Goal: Task Accomplishment & Management: Manage account settings

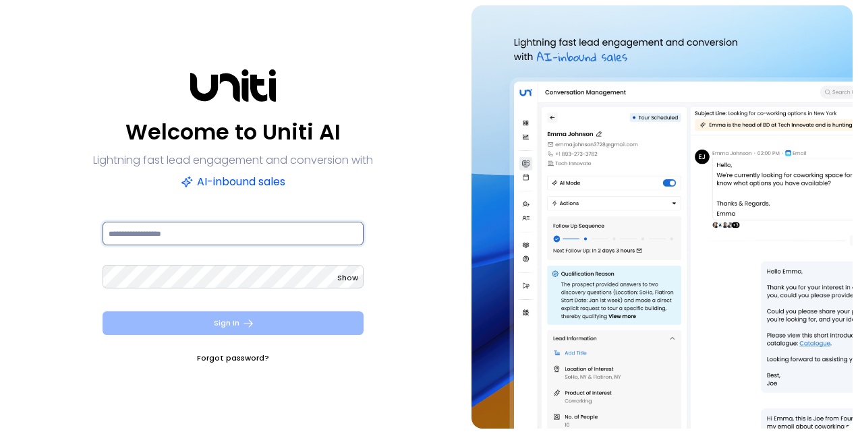
type input "**********"
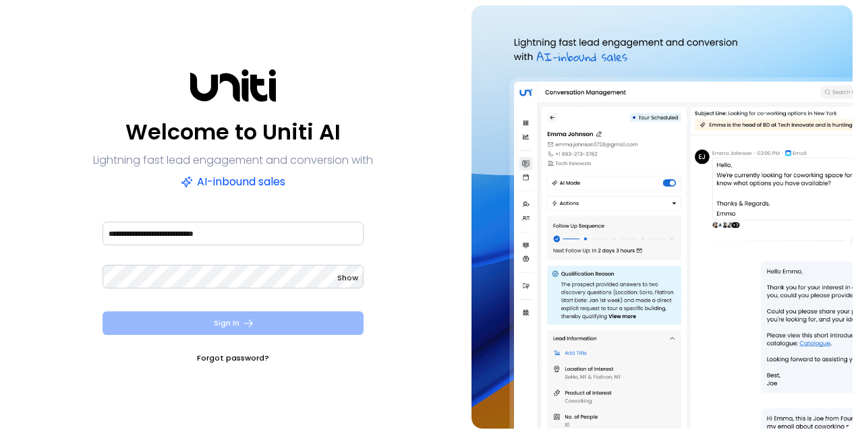
click at [234, 330] on button "Sign In" at bounding box center [233, 324] width 261 height 24
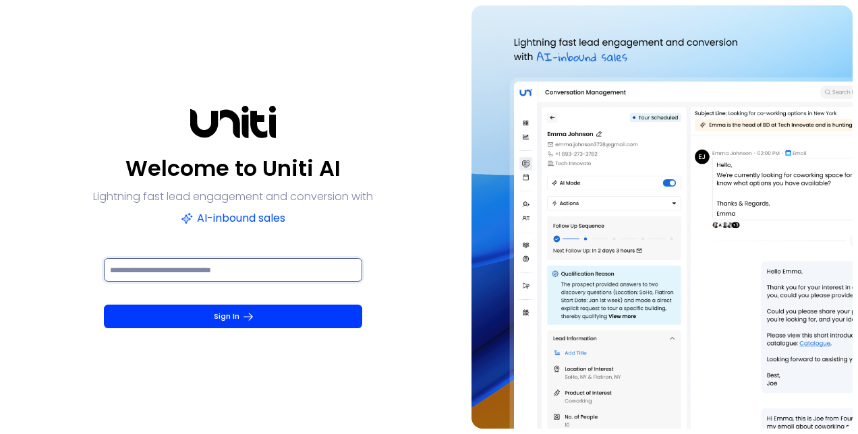
click at [254, 264] on input at bounding box center [233, 270] width 258 height 24
paste input "******"
type input "******"
click at [235, 298] on div "******" at bounding box center [233, 277] width 258 height 43
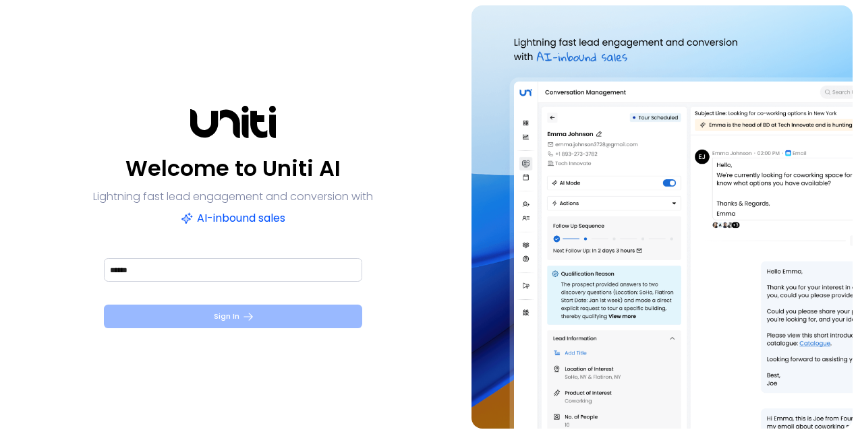
click at [239, 309] on button "Sign In" at bounding box center [233, 317] width 258 height 24
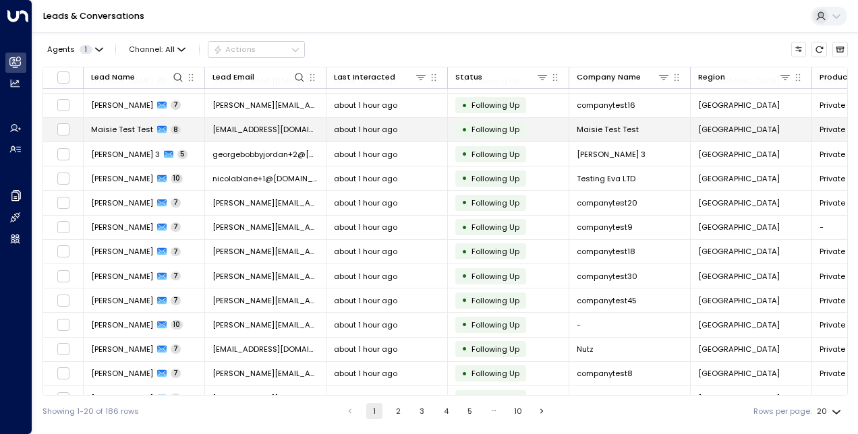
scroll to position [180, 0]
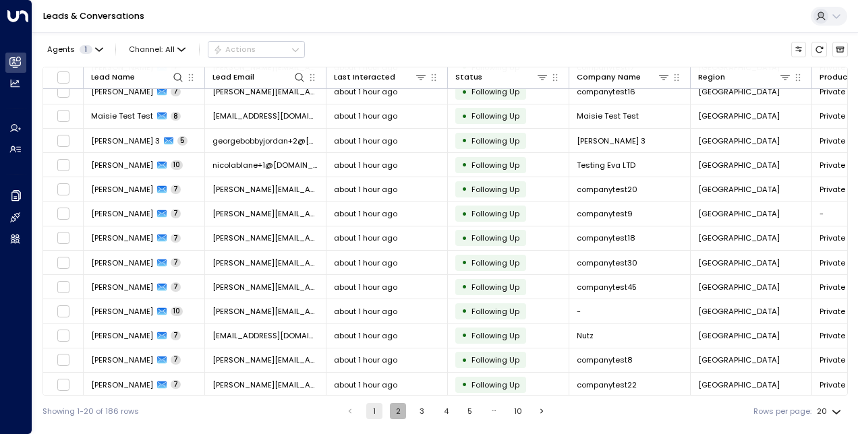
click at [397, 413] on button "2" at bounding box center [398, 411] width 16 height 16
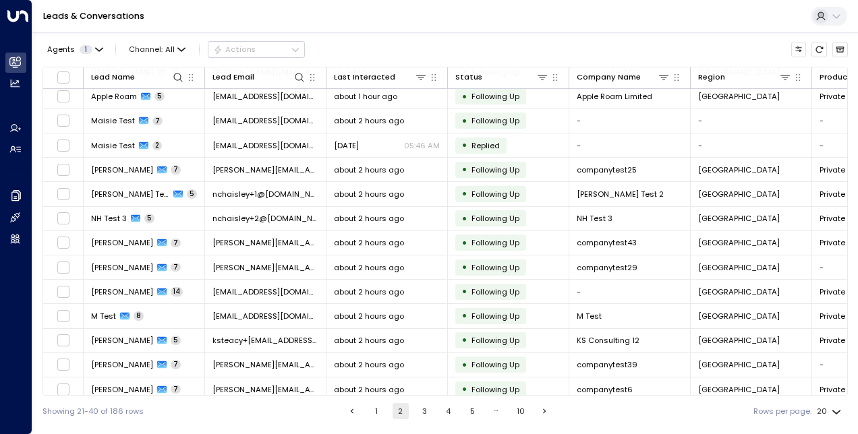
scroll to position [180, 0]
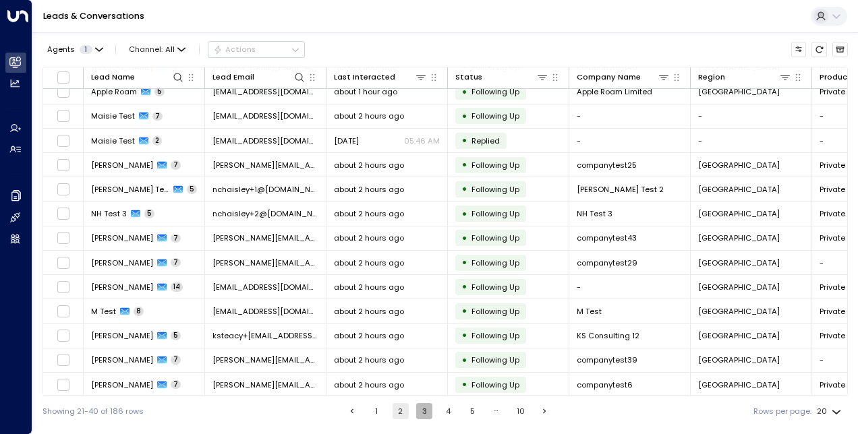
click at [430, 415] on button "3" at bounding box center [424, 411] width 16 height 16
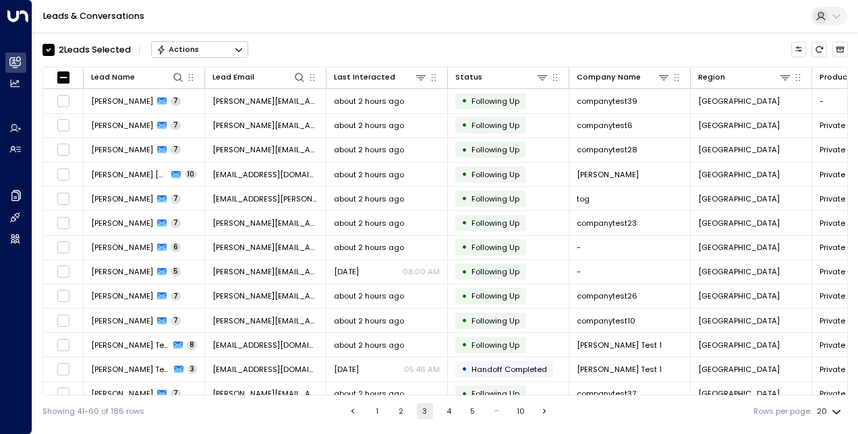
click at [445, 411] on button "4" at bounding box center [448, 411] width 16 height 16
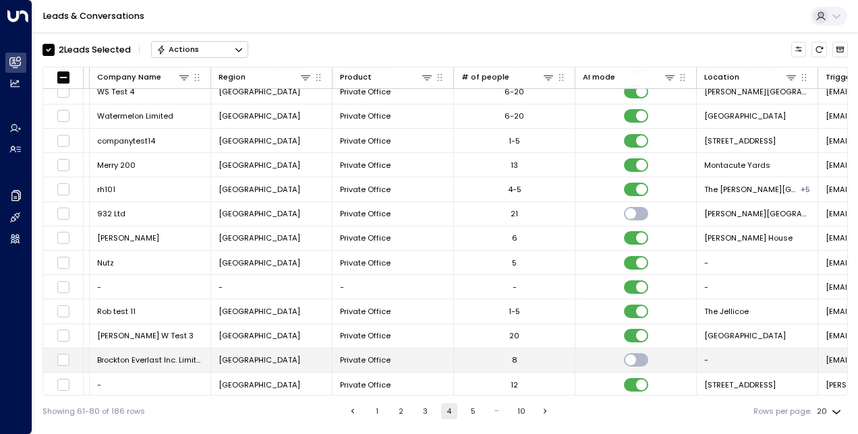
scroll to position [180, 0]
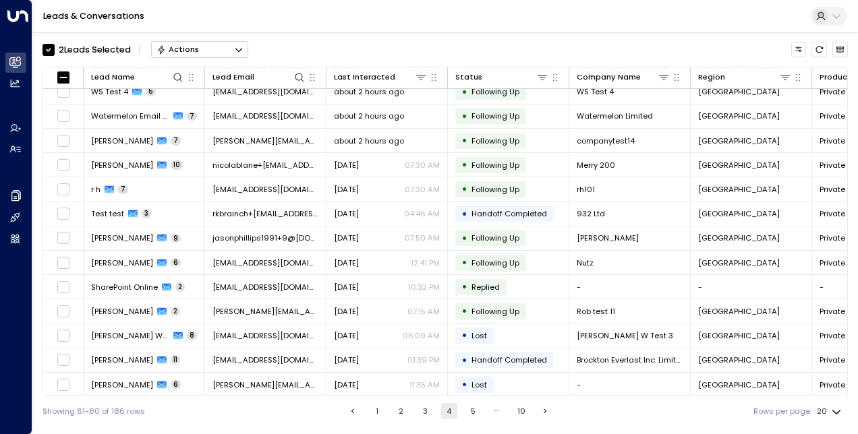
click at [471, 411] on button "5" at bounding box center [473, 411] width 16 height 16
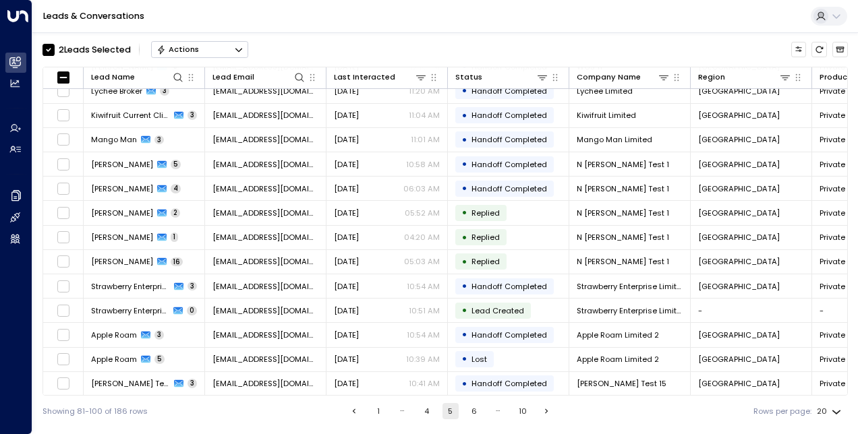
scroll to position [180, 0]
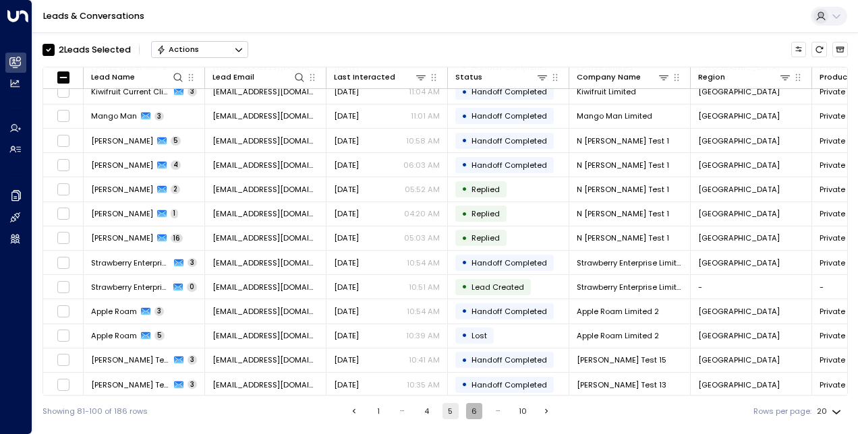
click at [476, 417] on button "6" at bounding box center [474, 411] width 16 height 16
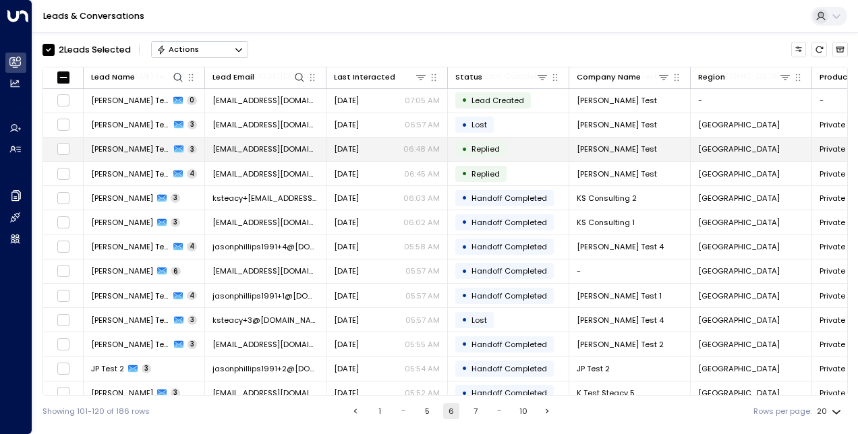
scroll to position [180, 0]
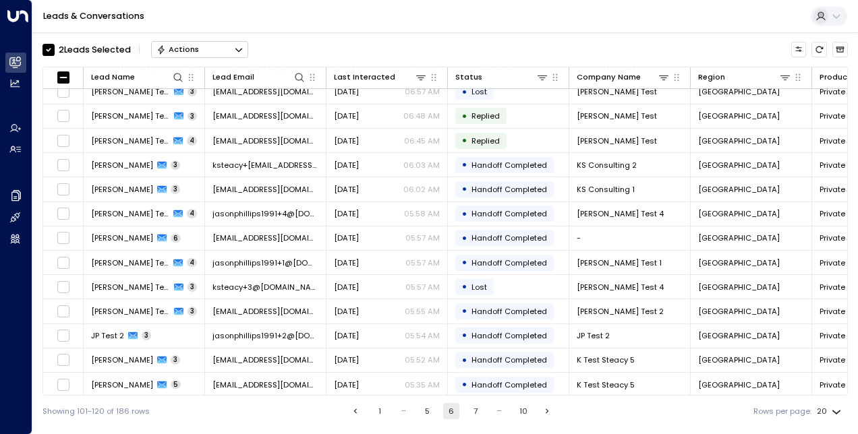
click at [473, 407] on button "7" at bounding box center [475, 411] width 16 height 16
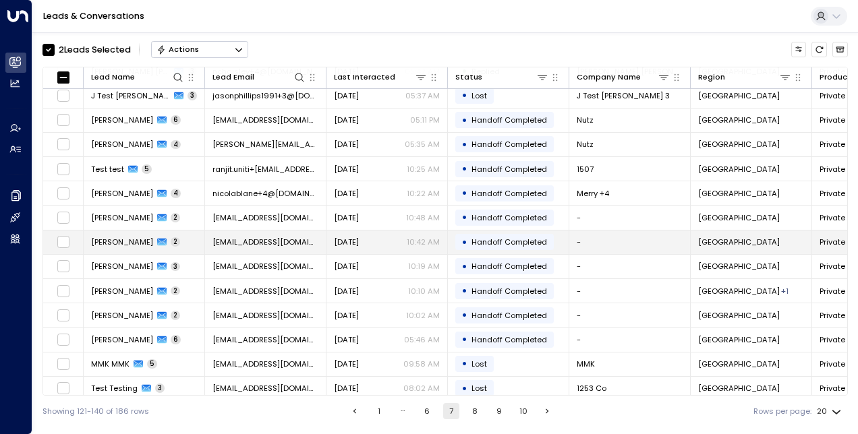
scroll to position [180, 0]
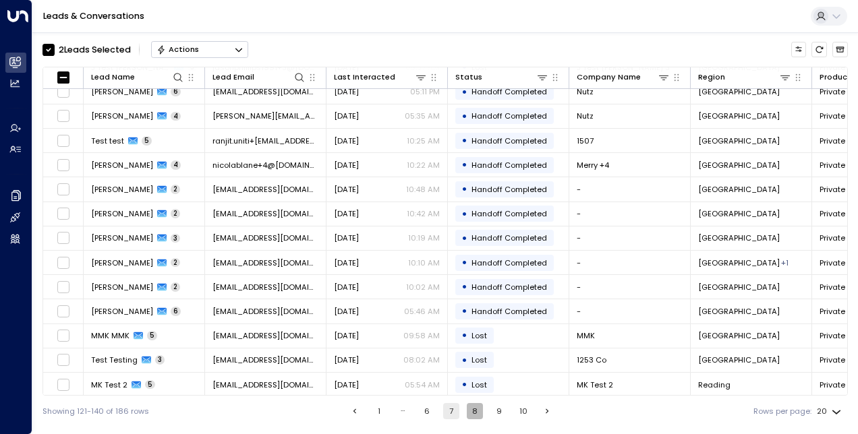
click at [475, 409] on button "8" at bounding box center [475, 411] width 16 height 16
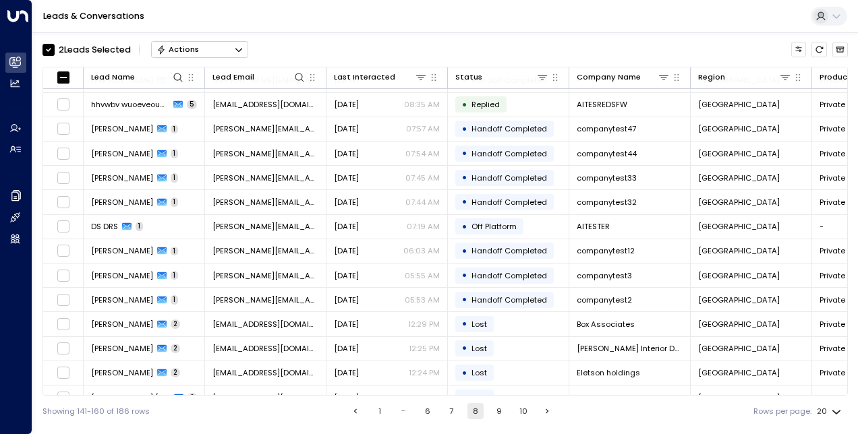
scroll to position [180, 0]
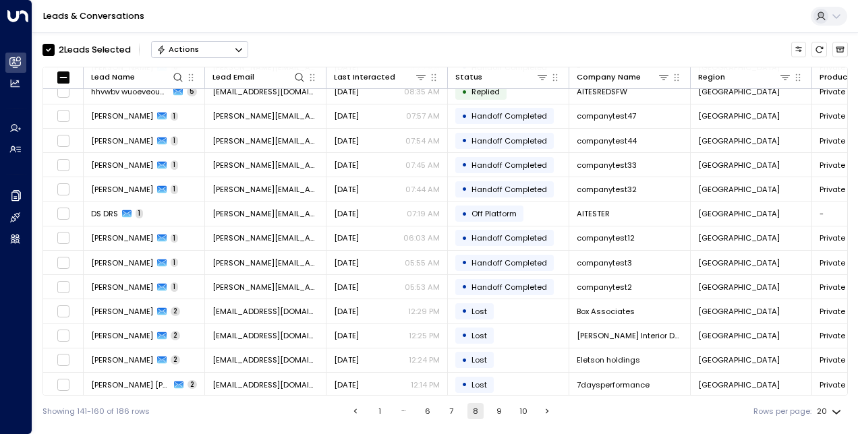
click at [492, 417] on button "9" at bounding box center [499, 411] width 16 height 16
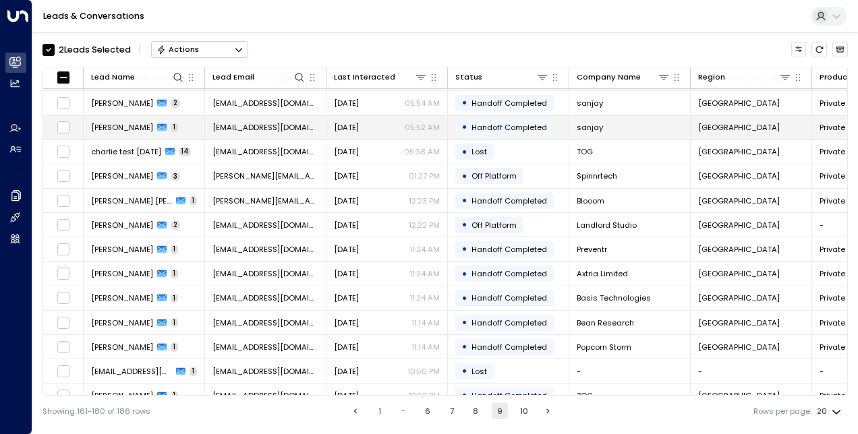
scroll to position [180, 0]
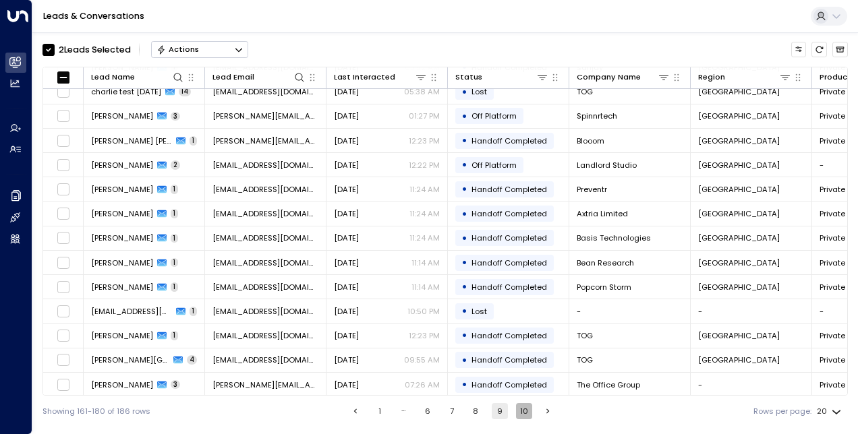
click at [522, 414] on button "10" at bounding box center [524, 411] width 16 height 16
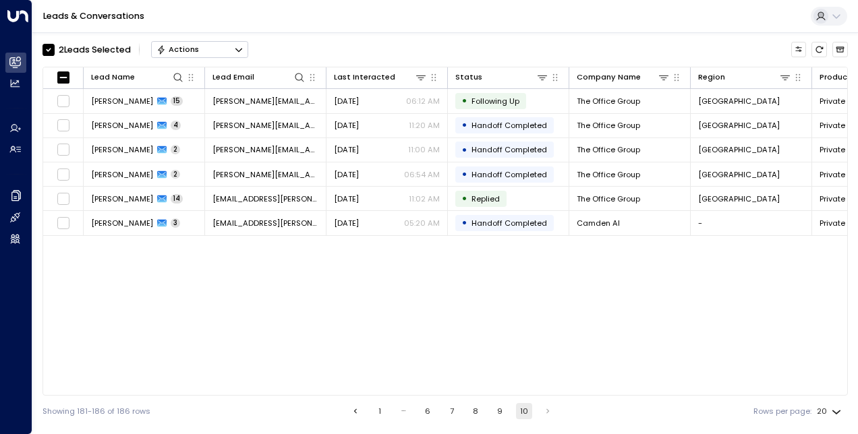
click at [375, 411] on button "1" at bounding box center [380, 411] width 16 height 16
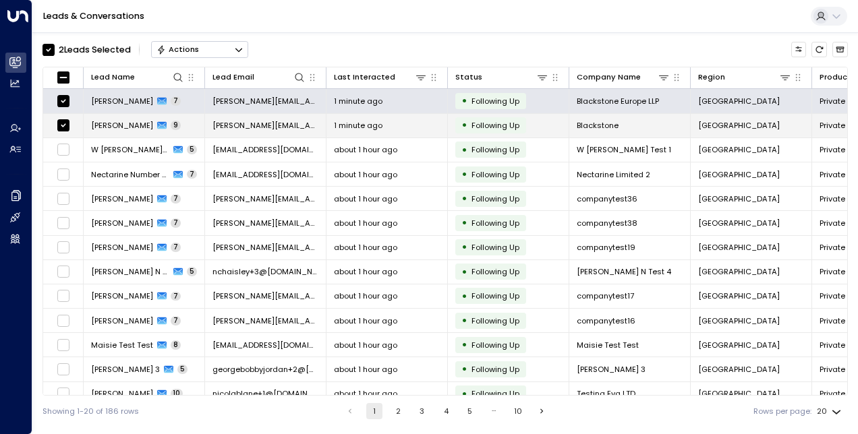
click at [186, 125] on td "[PERSON_NAME] 9" at bounding box center [144, 126] width 121 height 24
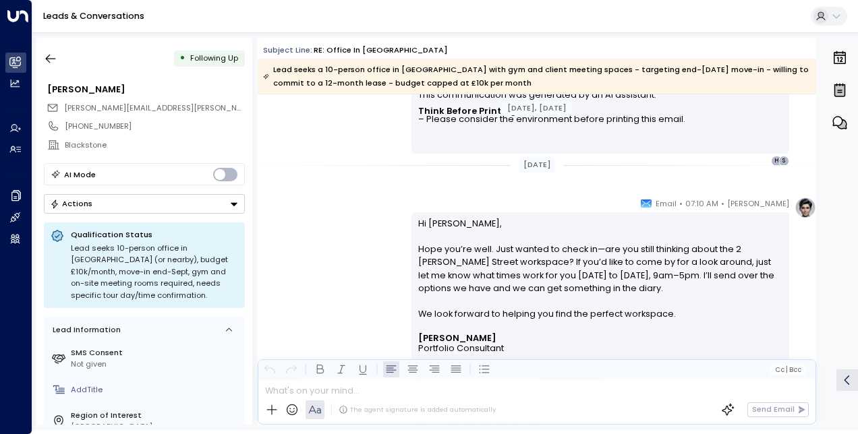
scroll to position [4552, 0]
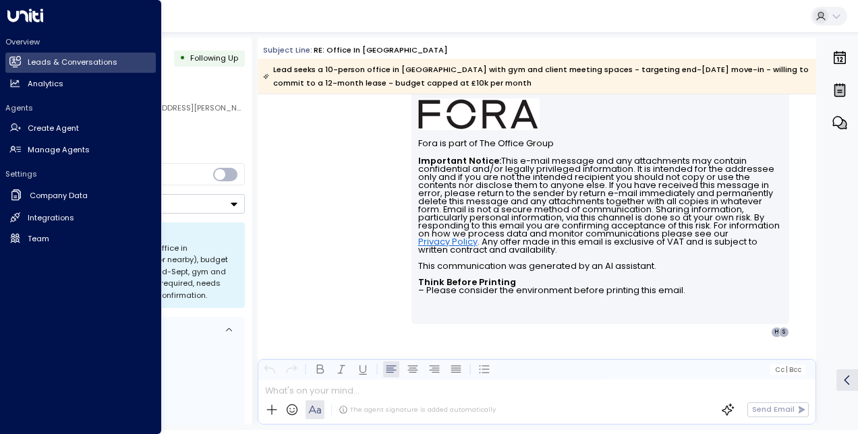
click at [63, 49] on div "Overview Leads & Conversations Leads & Conversations Analytics Analytics" at bounding box center [80, 64] width 150 height 57
click at [71, 63] on h2 "Leads & Conversations" at bounding box center [73, 62] width 90 height 11
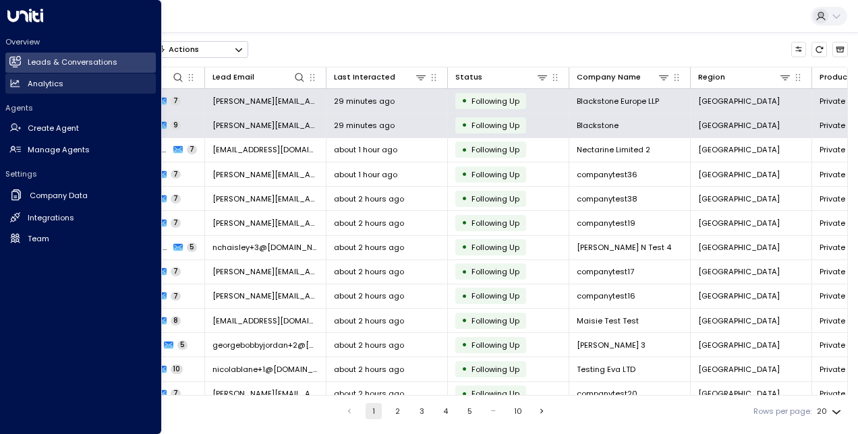
click at [53, 79] on h2 "Analytics" at bounding box center [46, 83] width 36 height 11
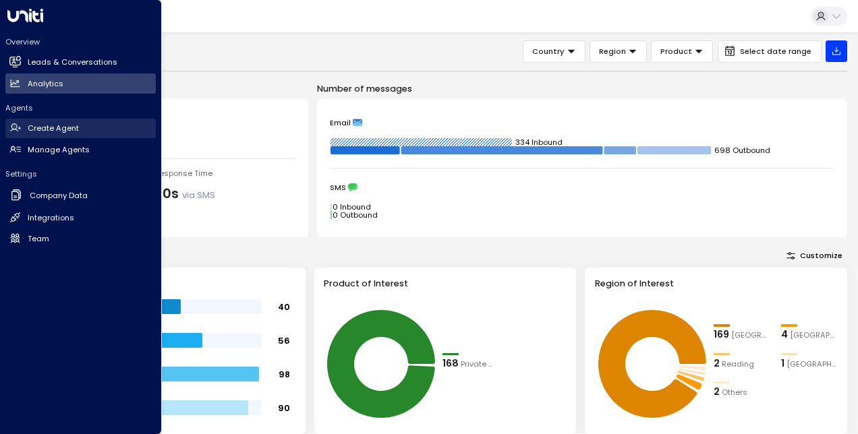
click at [78, 138] on link "Create Agent Create Agent" at bounding box center [80, 129] width 150 height 20
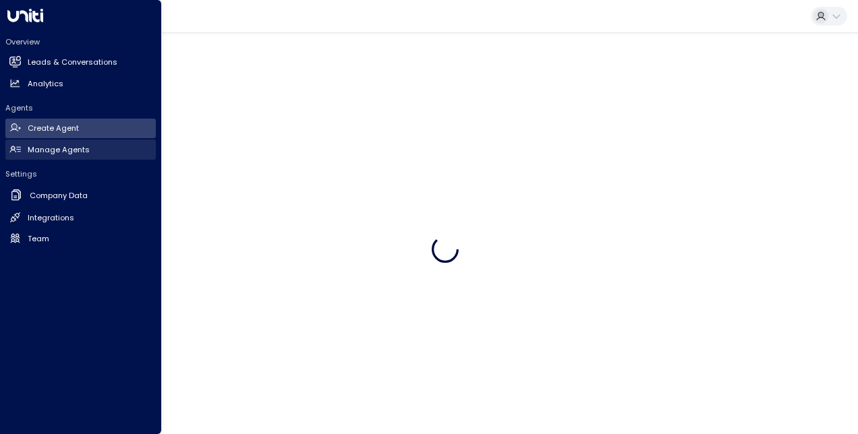
click at [84, 146] on h2 "Manage Agents" at bounding box center [59, 149] width 62 height 11
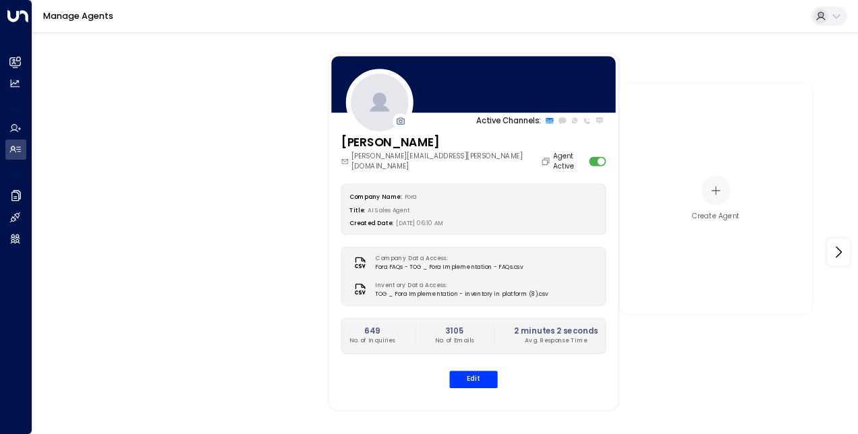
click at [564, 355] on div "Company Name: Fora Title: AI Sales Agent Created Date: [DATE] 06:10 AM Company …" at bounding box center [473, 286] width 265 height 204
click at [496, 371] on button "Edit" at bounding box center [473, 380] width 48 height 18
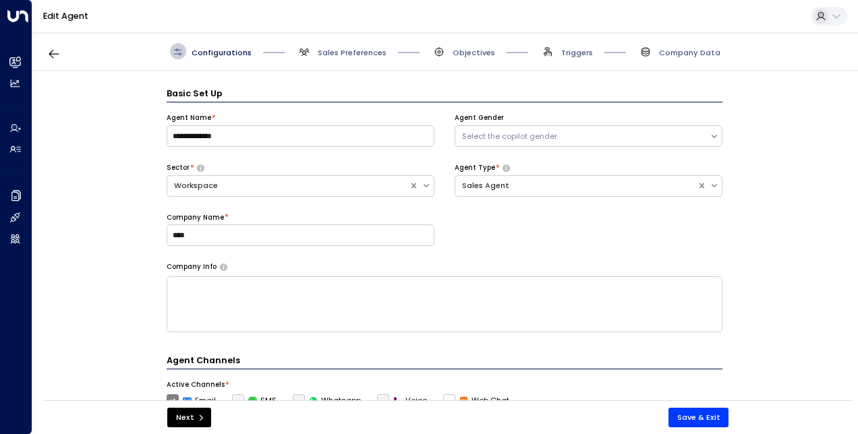
scroll to position [16, 0]
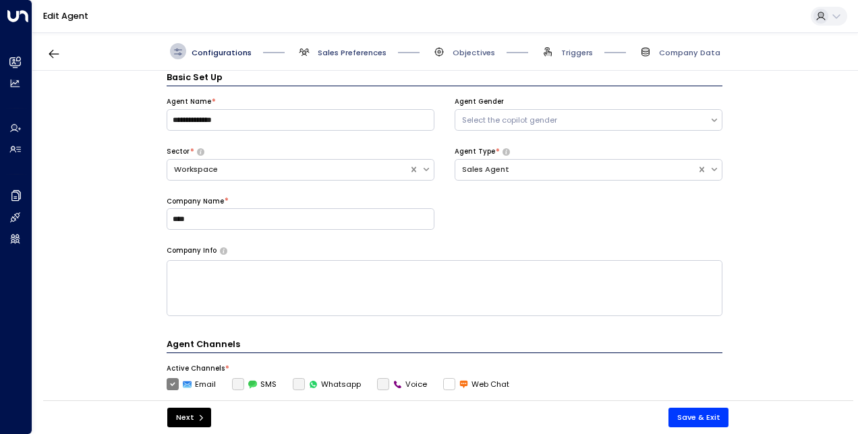
click at [353, 51] on span "Sales Preferences" at bounding box center [352, 52] width 69 height 11
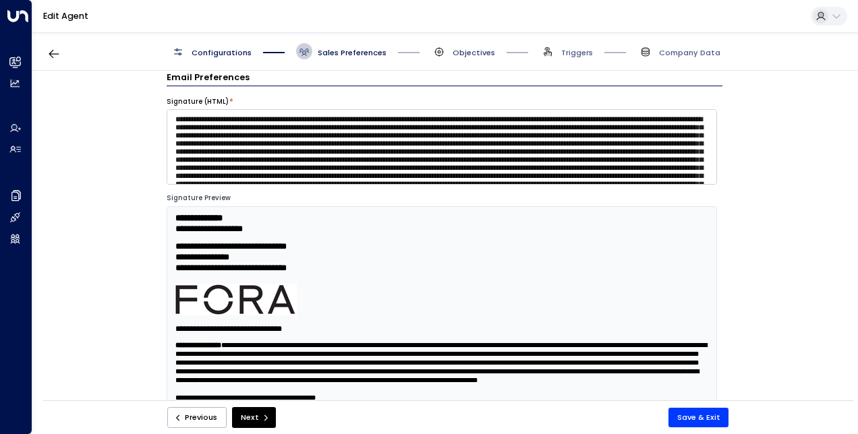
click at [474, 57] on span "Objectives" at bounding box center [474, 52] width 42 height 11
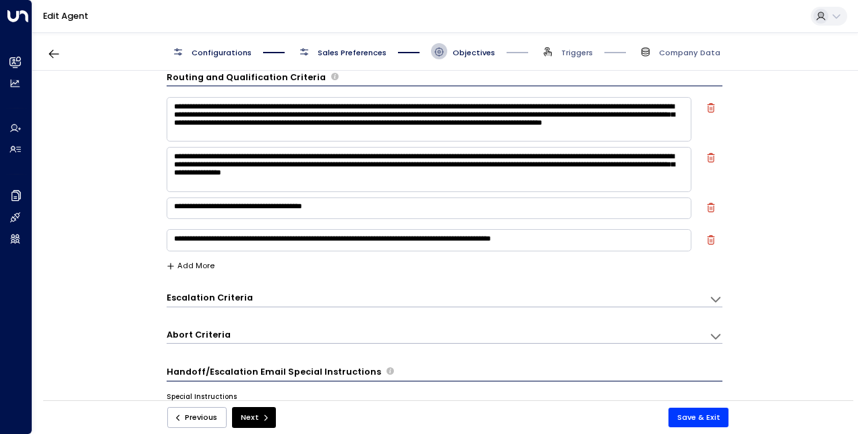
click at [566, 46] on span "Triggers" at bounding box center [566, 51] width 53 height 16
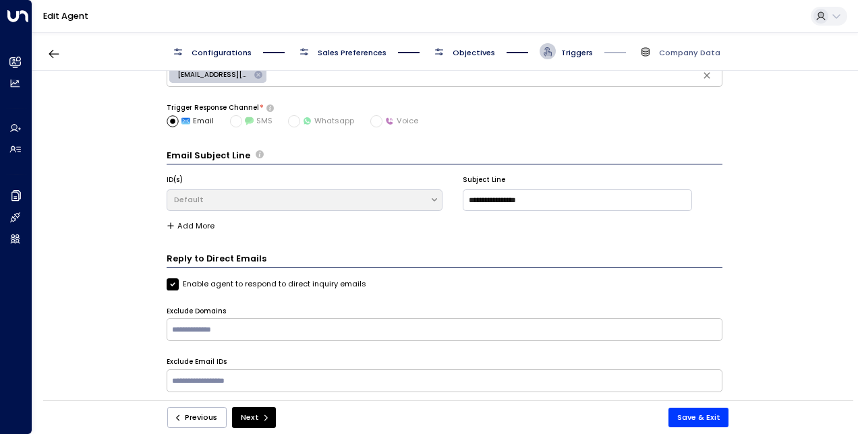
scroll to position [0, 0]
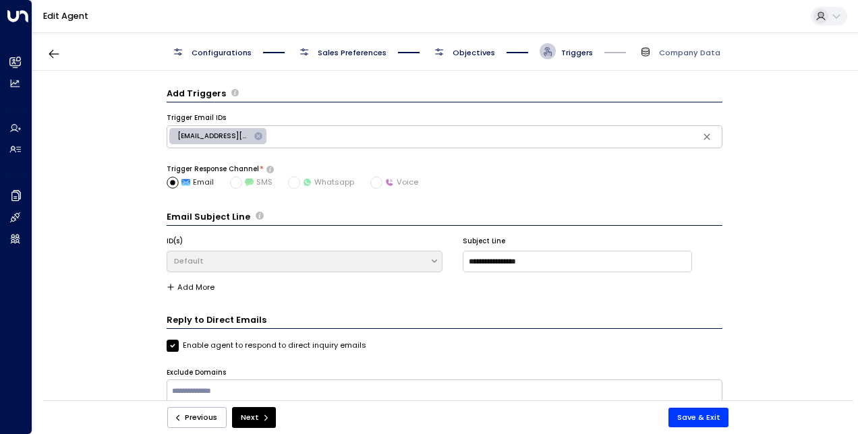
click at [454, 56] on span "Objectives" at bounding box center [474, 52] width 42 height 11
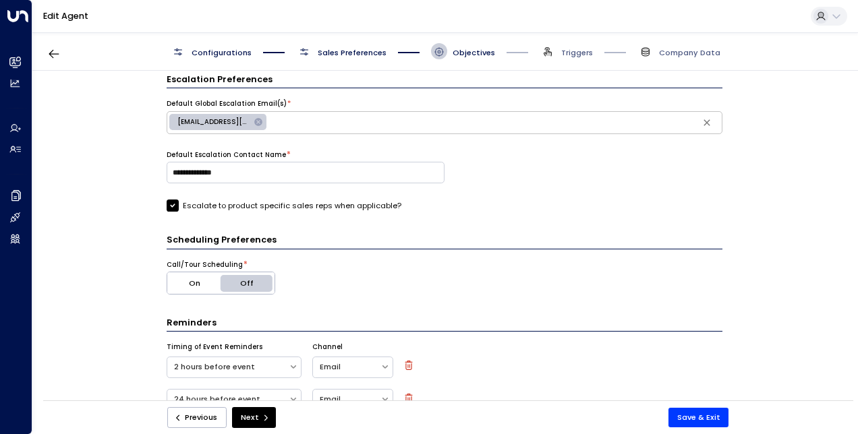
scroll to position [515, 0]
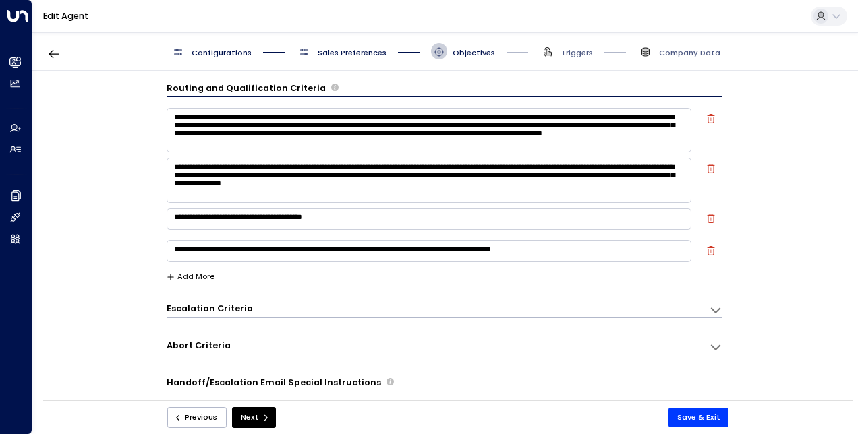
click at [337, 48] on span "Sales Preferences" at bounding box center [352, 52] width 69 height 11
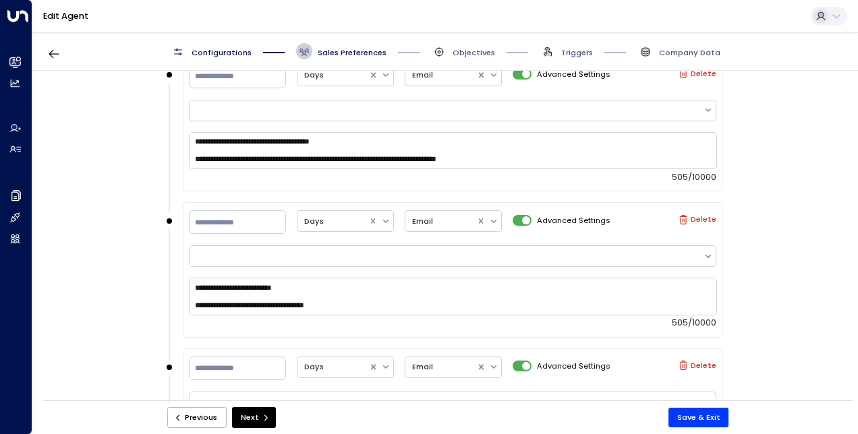
scroll to position [1447, 0]
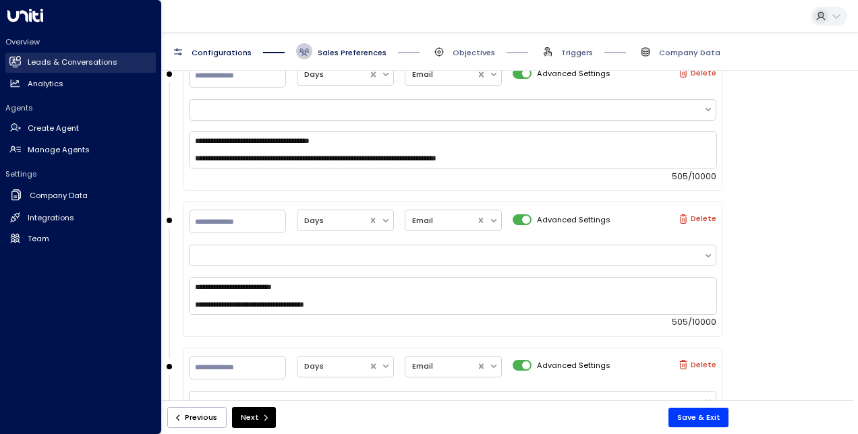
click at [82, 53] on link "Leads & Conversations Leads & Conversations" at bounding box center [80, 63] width 150 height 20
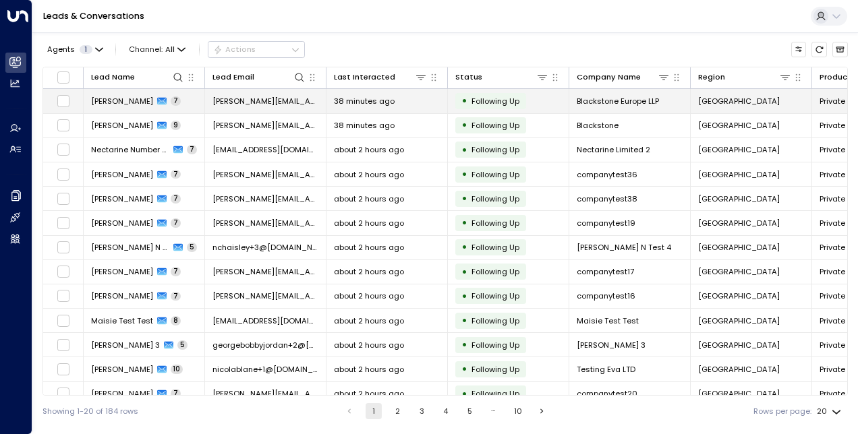
click at [143, 101] on span "[PERSON_NAME]" at bounding box center [122, 101] width 62 height 11
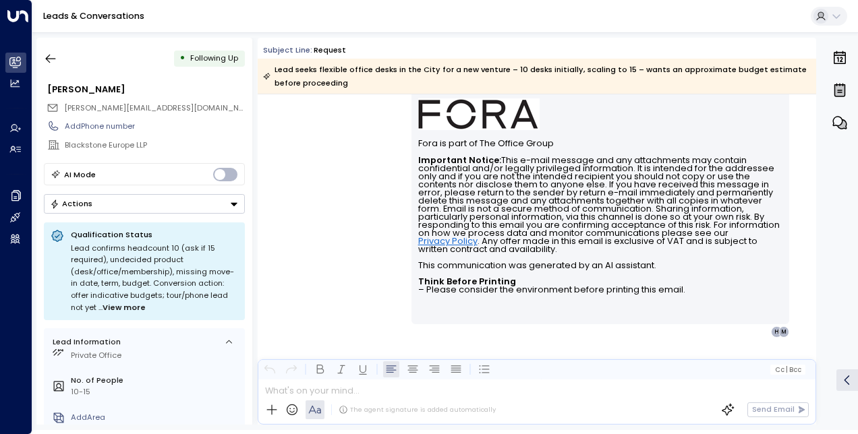
scroll to position [143, 0]
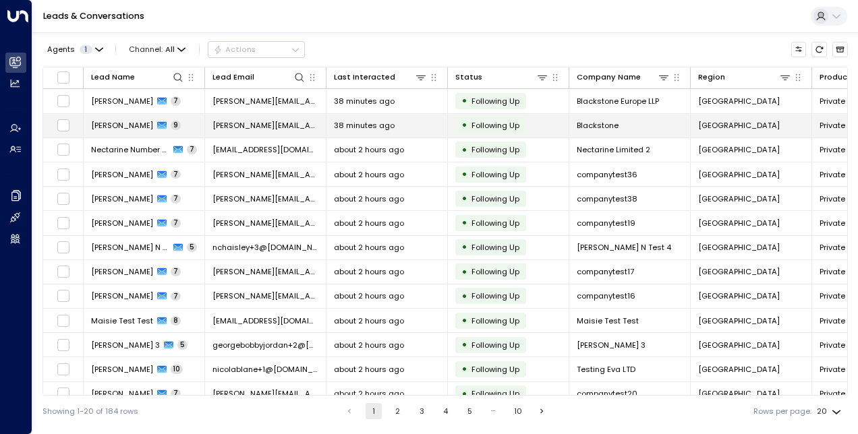
click at [121, 120] on span "[PERSON_NAME]" at bounding box center [122, 125] width 62 height 11
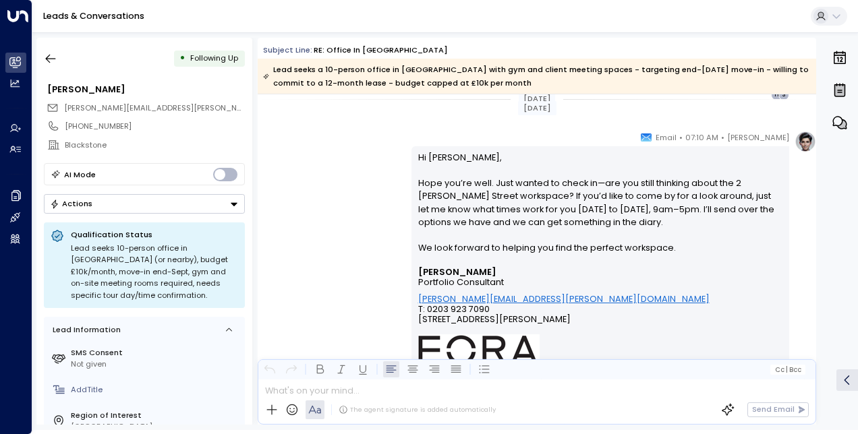
scroll to position [4342, 0]
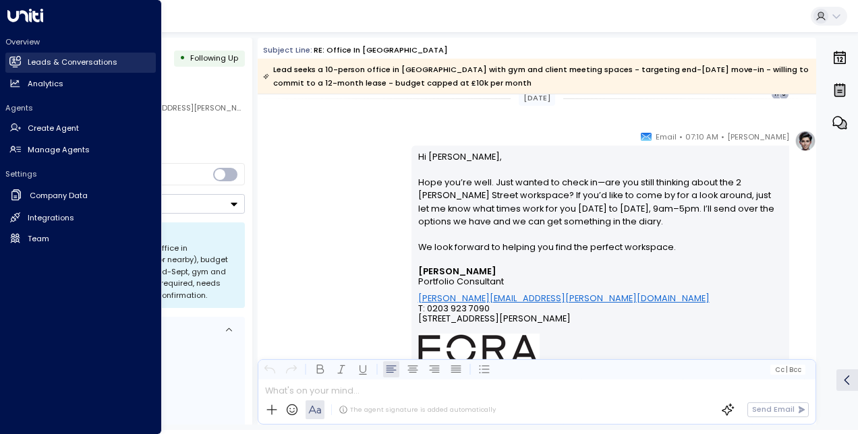
click at [40, 63] on h2 "Leads & Conversations" at bounding box center [73, 62] width 90 height 11
